Goal: Task Accomplishment & Management: Manage account settings

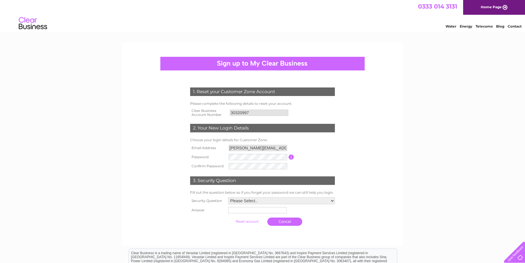
click at [290, 158] on input "button" at bounding box center [291, 157] width 5 height 5
click at [230, 218] on input "submit" at bounding box center [247, 222] width 35 height 8
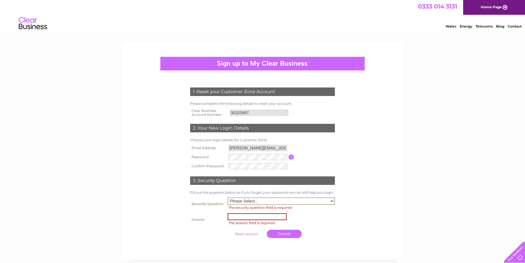
click at [332, 201] on select "Please Select.. In what town or city was your first job? In what town or city d…" at bounding box center [281, 200] width 107 height 7
select select "1"
click at [228, 197] on select "Please Select.. In what town or city was your first job? In what town or city d…" at bounding box center [281, 200] width 107 height 7
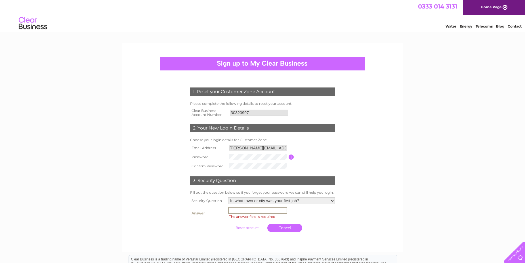
click at [241, 212] on input "text" at bounding box center [257, 210] width 59 height 7
type input "STORNOWAY"
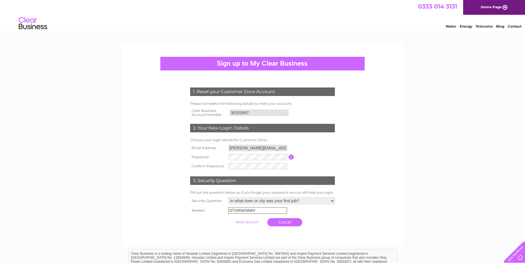
click at [246, 221] on input "submit" at bounding box center [247, 222] width 35 height 8
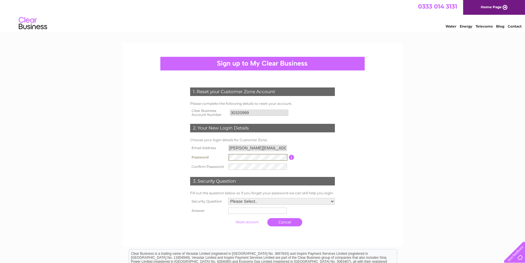
click at [230, 218] on input "submit" at bounding box center [247, 222] width 35 height 8
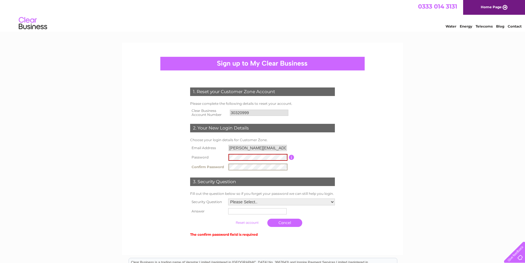
click at [230, 219] on input "submit" at bounding box center [247, 223] width 35 height 8
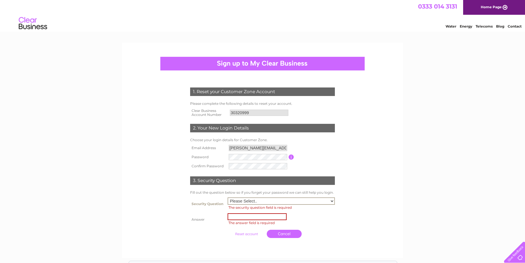
click at [333, 200] on select "Please Select.. In what town or city was your first job? In what town or city d…" at bounding box center [281, 200] width 107 height 7
select select "1"
click at [228, 197] on select "Please Select.. In what town or city was your first job? In what town or city d…" at bounding box center [281, 200] width 107 height 7
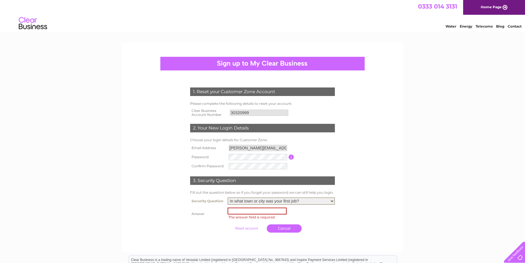
click at [244, 213] on input "text" at bounding box center [257, 211] width 59 height 7
type input "STORNOWAY"
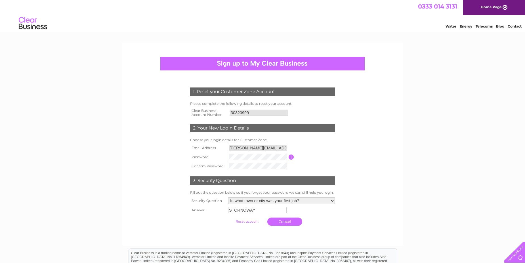
click at [251, 221] on input "submit" at bounding box center [247, 222] width 35 height 8
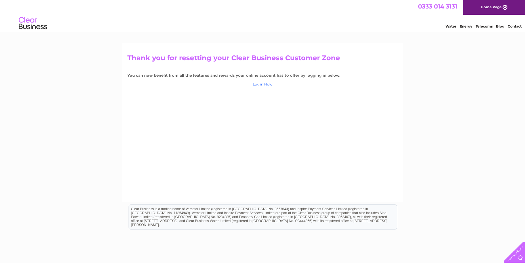
click at [260, 83] on link "Log in Now" at bounding box center [263, 84] width 20 height 4
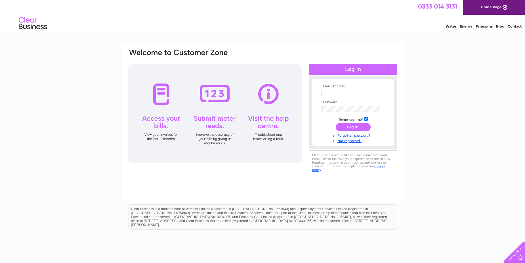
type input "john@angusmaciver.co.uk"
click at [354, 127] on input "submit" at bounding box center [353, 127] width 35 height 8
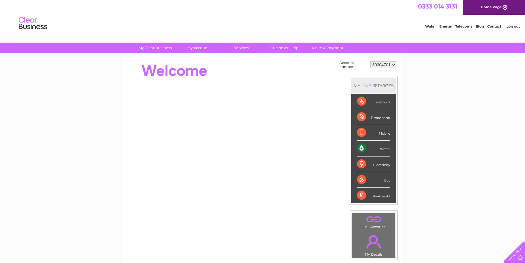
click at [394, 65] on select "30304701" at bounding box center [384, 64] width 26 height 7
click at [392, 65] on select "30304701" at bounding box center [384, 64] width 26 height 7
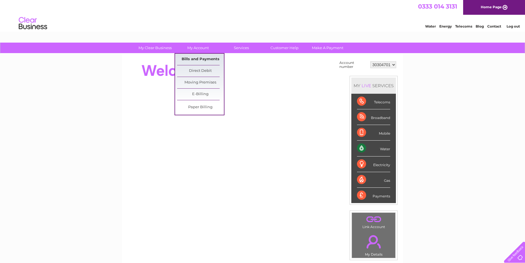
click at [195, 59] on link "Bills and Payments" at bounding box center [200, 59] width 47 height 11
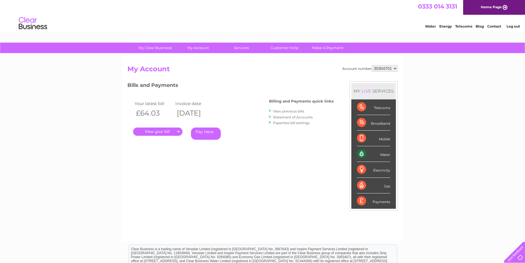
click at [395, 68] on select "30304701" at bounding box center [385, 68] width 26 height 7
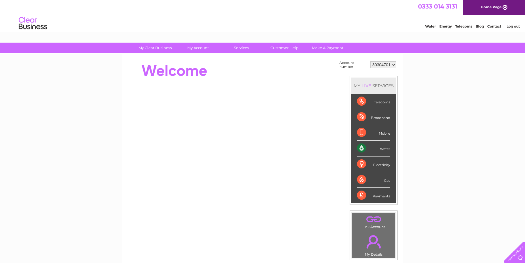
click at [395, 64] on select "30304701" at bounding box center [384, 64] width 26 height 7
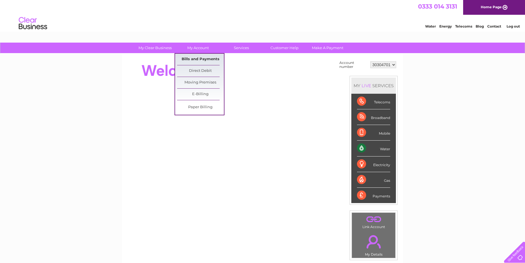
click at [197, 57] on link "Bills and Payments" at bounding box center [200, 59] width 47 height 11
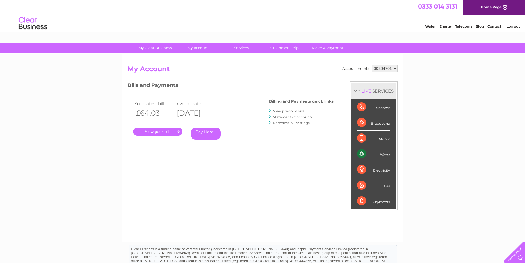
click at [196, 59] on div "Account number 30304701 My Account MY LIVE SERVICES Telecoms Broadband Mobile W…" at bounding box center [262, 148] width 281 height 188
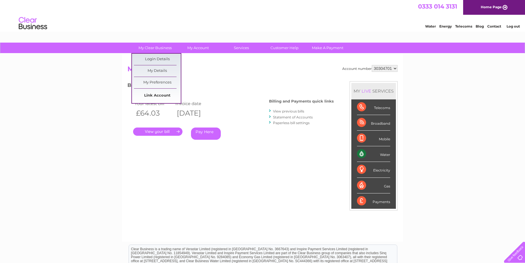
click at [148, 95] on link "Link Account" at bounding box center [157, 95] width 47 height 11
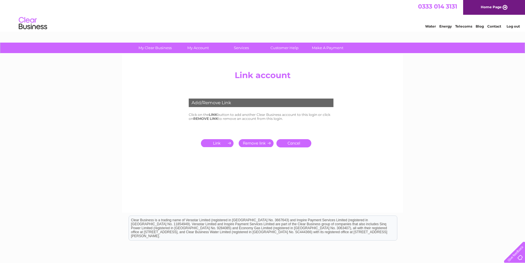
click at [229, 142] on input "submit" at bounding box center [218, 143] width 35 height 8
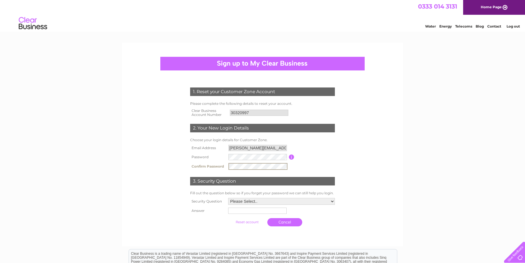
click at [230, 218] on input "submit" at bounding box center [247, 222] width 35 height 8
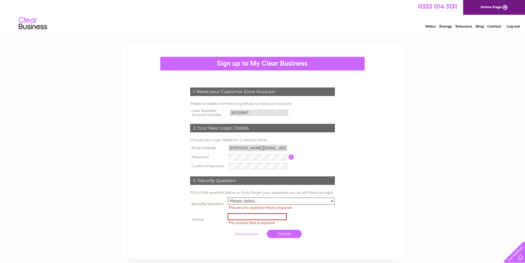
click at [333, 202] on select "Please Select.. In what town or city was your first job? In what town or city d…" at bounding box center [281, 200] width 107 height 7
select select "1"
click at [228, 197] on select "Please Select.. In what town or city was your first job? In what town or city d…" at bounding box center [281, 200] width 107 height 7
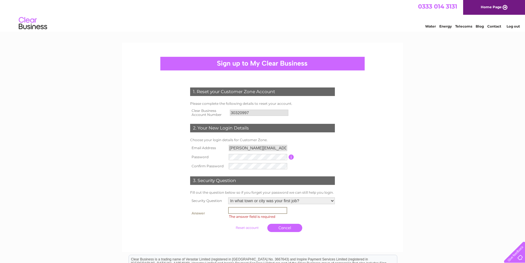
click at [264, 214] on td "The answer field is required" at bounding box center [282, 213] width 110 height 15
type input "STORNOWAY"
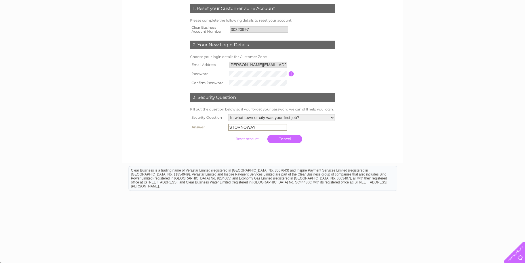
scroll to position [84, 0]
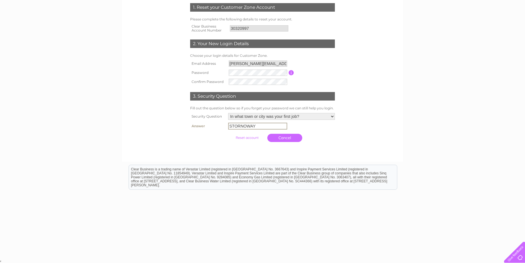
drag, startPoint x: 525, startPoint y: 125, endPoint x: 510, endPoint y: 26, distance: 99.7
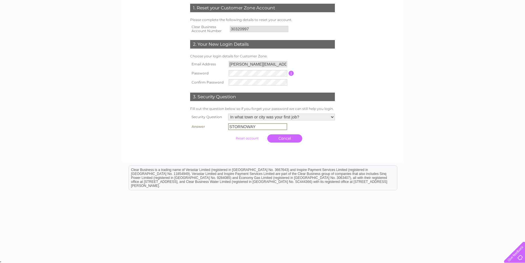
click at [248, 137] on input "submit" at bounding box center [247, 138] width 35 height 8
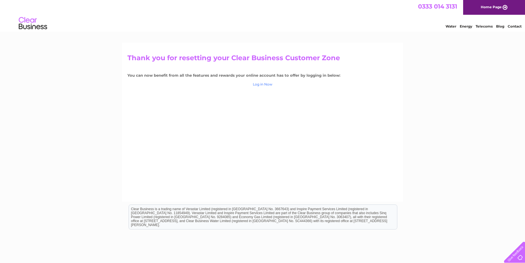
click at [261, 82] on link "Log in Now" at bounding box center [263, 84] width 20 height 4
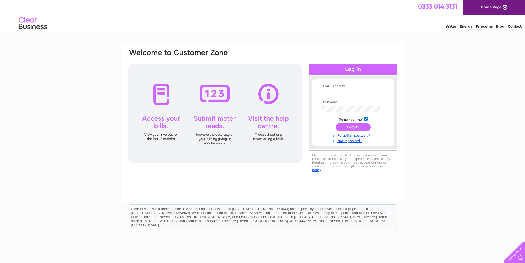
type input "[PERSON_NAME][EMAIL_ADDRESS][DOMAIN_NAME]"
click at [364, 125] on input "submit" at bounding box center [353, 127] width 35 height 8
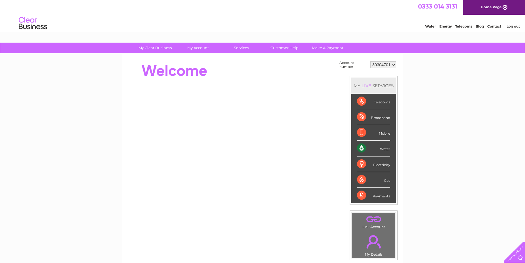
click at [383, 150] on div "Water" at bounding box center [373, 149] width 33 height 16
click at [394, 66] on select "30304701" at bounding box center [384, 64] width 26 height 7
click at [394, 65] on select "30304701" at bounding box center [384, 64] width 26 height 7
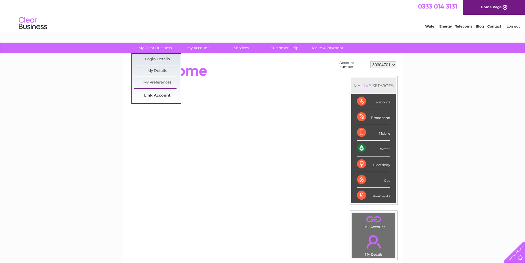
click at [152, 95] on link "Link Account" at bounding box center [157, 95] width 47 height 11
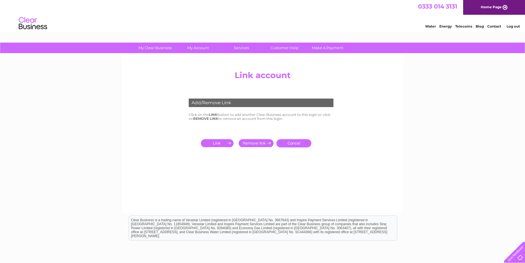
click at [231, 142] on input "submit" at bounding box center [218, 143] width 35 height 8
